Goal: Information Seeking & Learning: Find specific fact

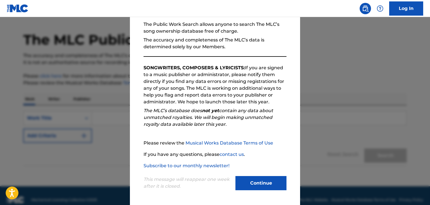
scroll to position [24, 0]
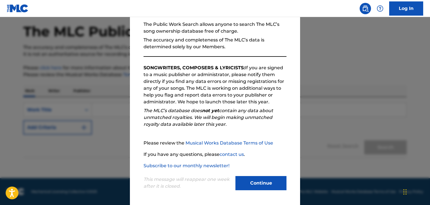
drag, startPoint x: 249, startPoint y: 187, endPoint x: 250, endPoint y: 184, distance: 3.9
click at [249, 186] on button "Continue" at bounding box center [260, 183] width 51 height 14
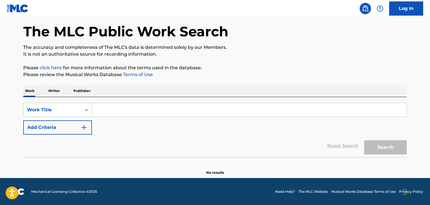
click at [200, 111] on input "Search Form" at bounding box center [249, 110] width 314 height 14
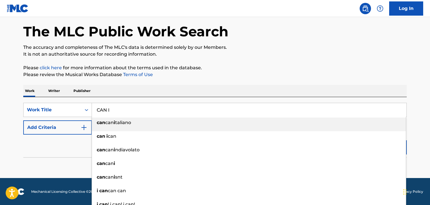
type input "CAN I"
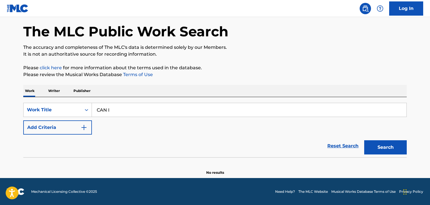
drag, startPoint x: 235, startPoint y: 80, endPoint x: 238, endPoint y: 79, distance: 3.1
click at [237, 79] on div "The MLC Public Work Search The accuracy and completeness of The MLC's data is d…" at bounding box center [214, 91] width 397 height 167
click at [50, 127] on button "Add Criteria" at bounding box center [57, 127] width 69 height 14
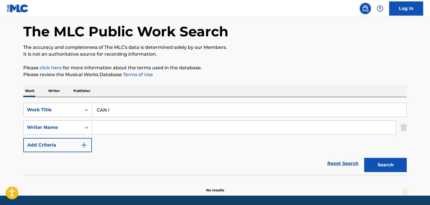
click at [122, 130] on input "Search Form" at bounding box center [244, 128] width 304 height 14
type input "[PERSON_NAME]"
click at [364, 158] on button "Search" at bounding box center [385, 165] width 43 height 14
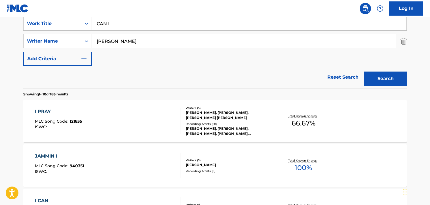
scroll to position [0, 0]
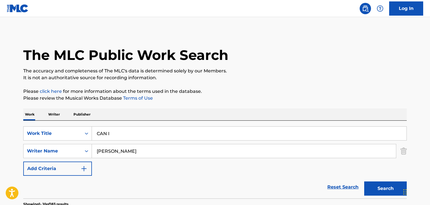
drag, startPoint x: 218, startPoint y: 109, endPoint x: 213, endPoint y: 116, distance: 9.2
click at [218, 112] on div "Work Writer Publisher" at bounding box center [214, 114] width 383 height 12
click at [194, 130] on input "CAN I" at bounding box center [249, 133] width 314 height 14
type input "CAN I?"
click at [364, 181] on button "Search" at bounding box center [385, 188] width 43 height 14
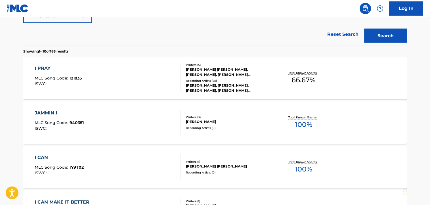
scroll to position [198, 0]
